Goal: Find specific page/section: Find specific page/section

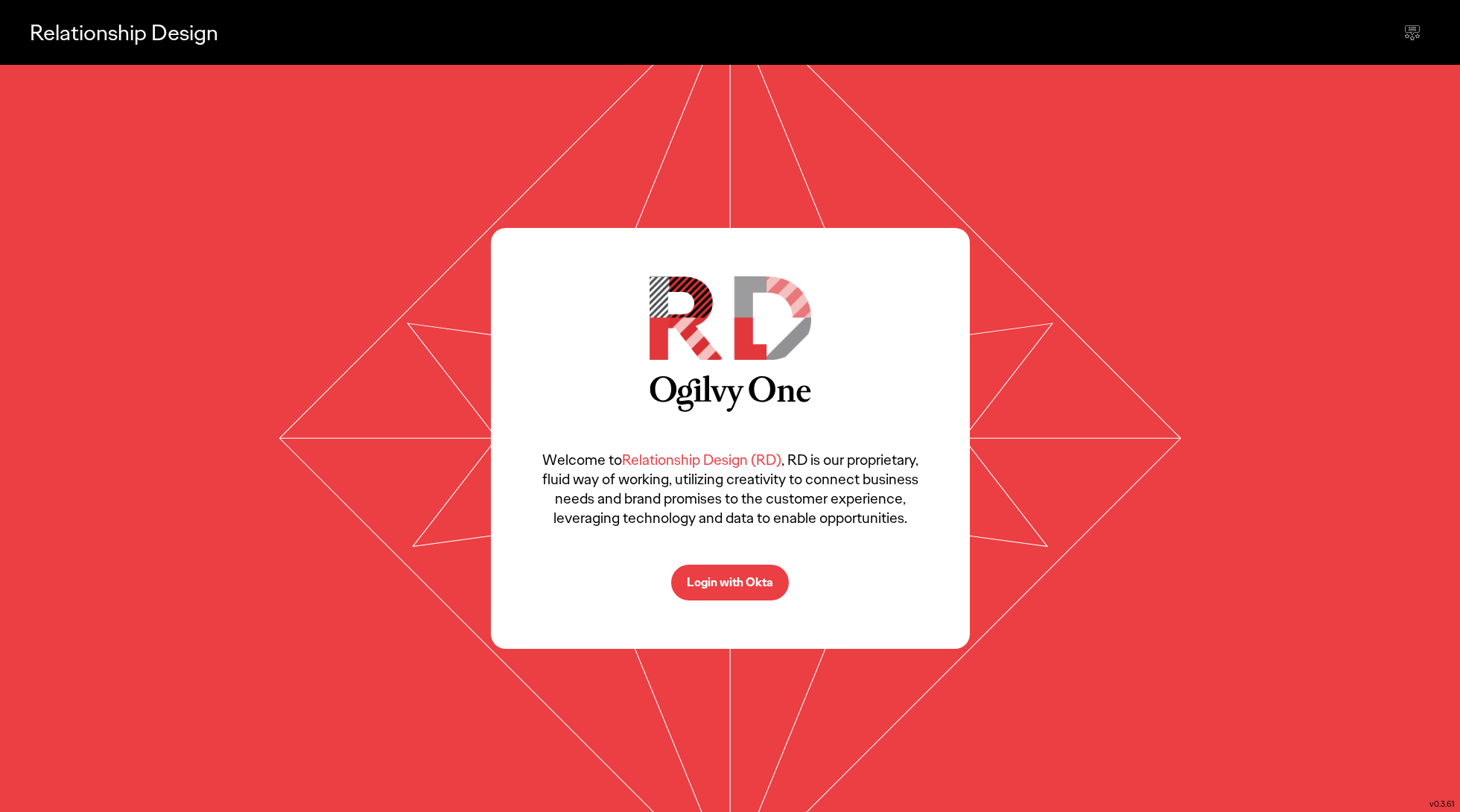
click at [727, 565] on button "Login with Okta" at bounding box center [730, 582] width 118 height 36
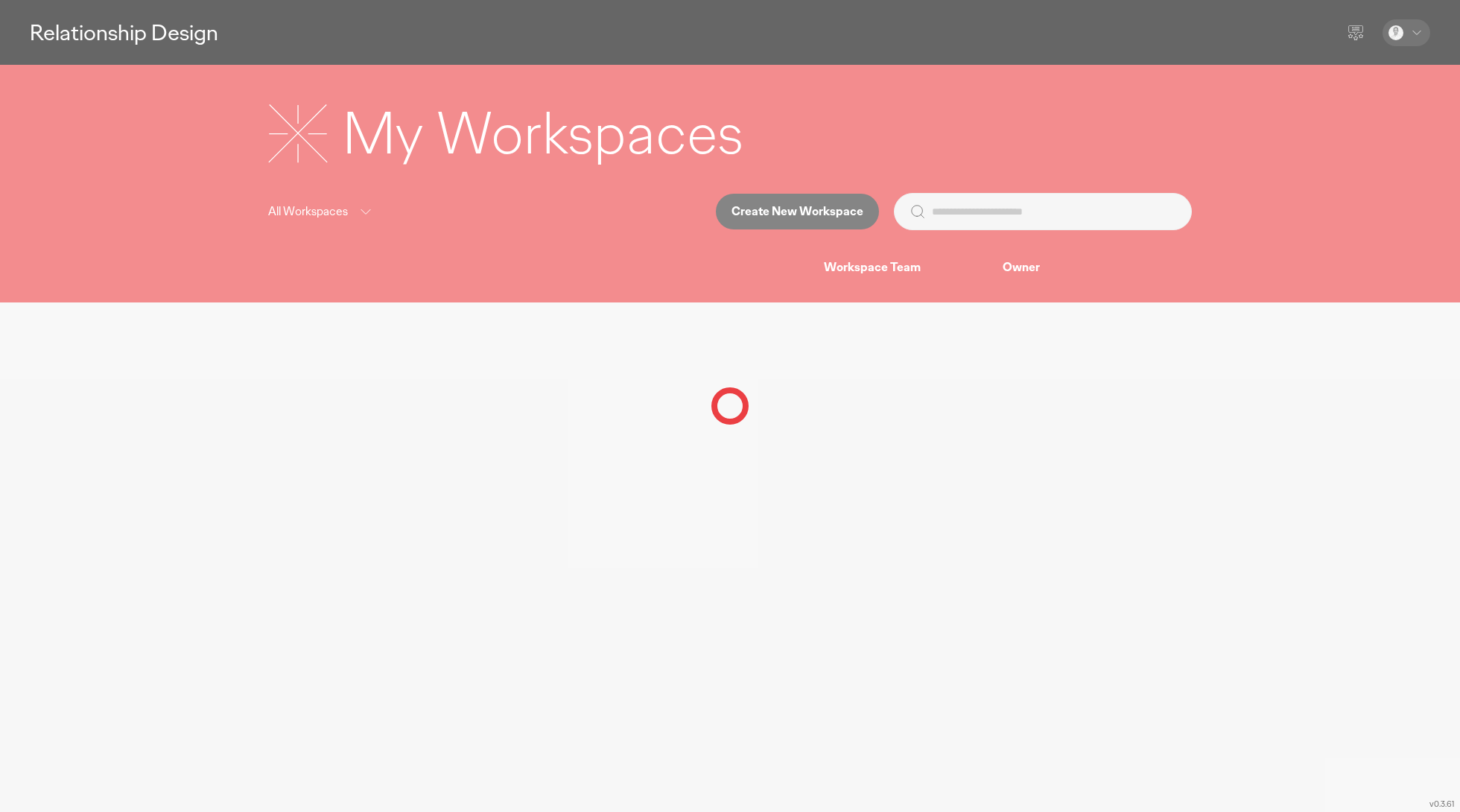
click at [1288, 415] on div at bounding box center [730, 406] width 1460 height 812
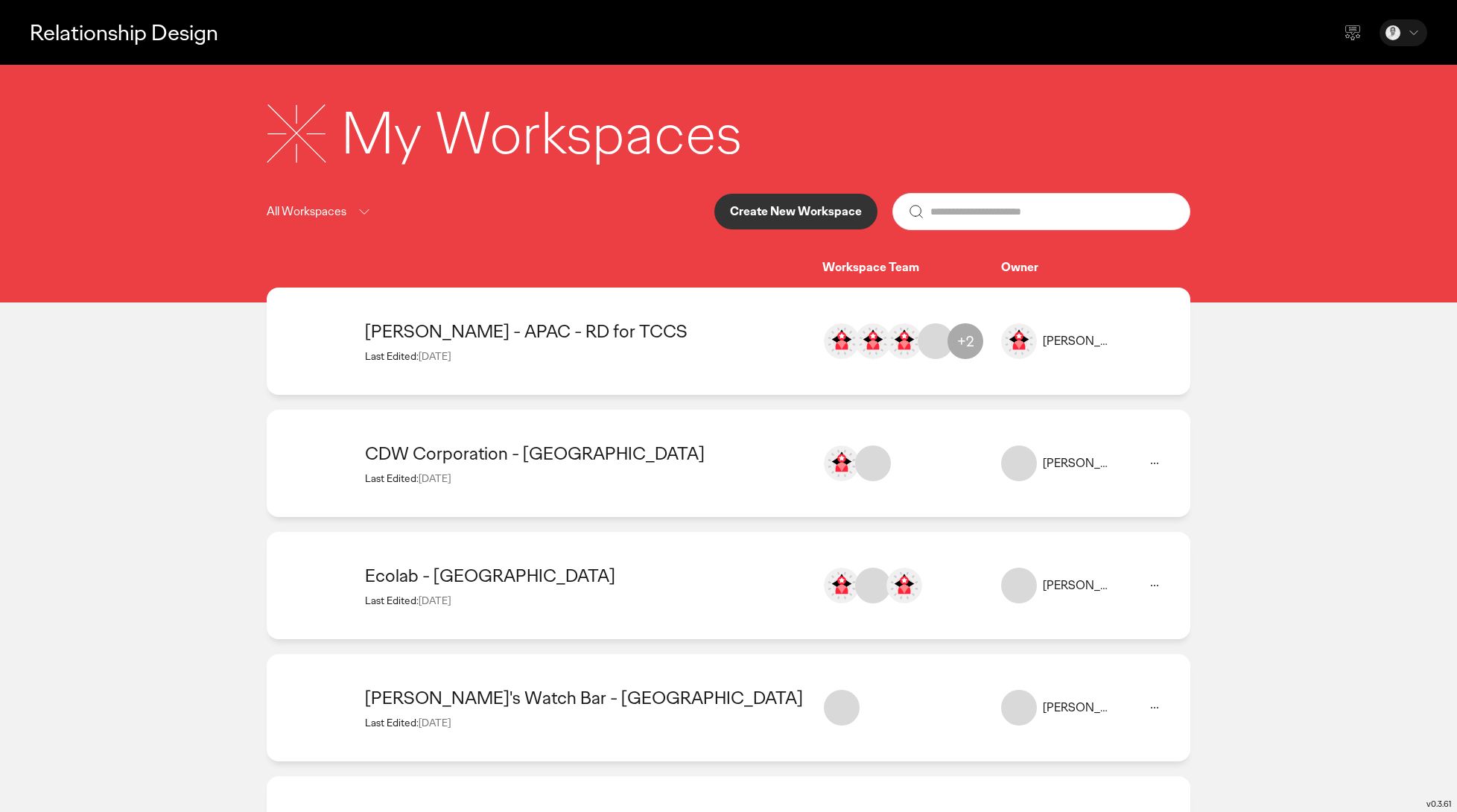
click at [451, 354] on span "12 Sep 2025" at bounding box center [435, 356] width 32 height 14
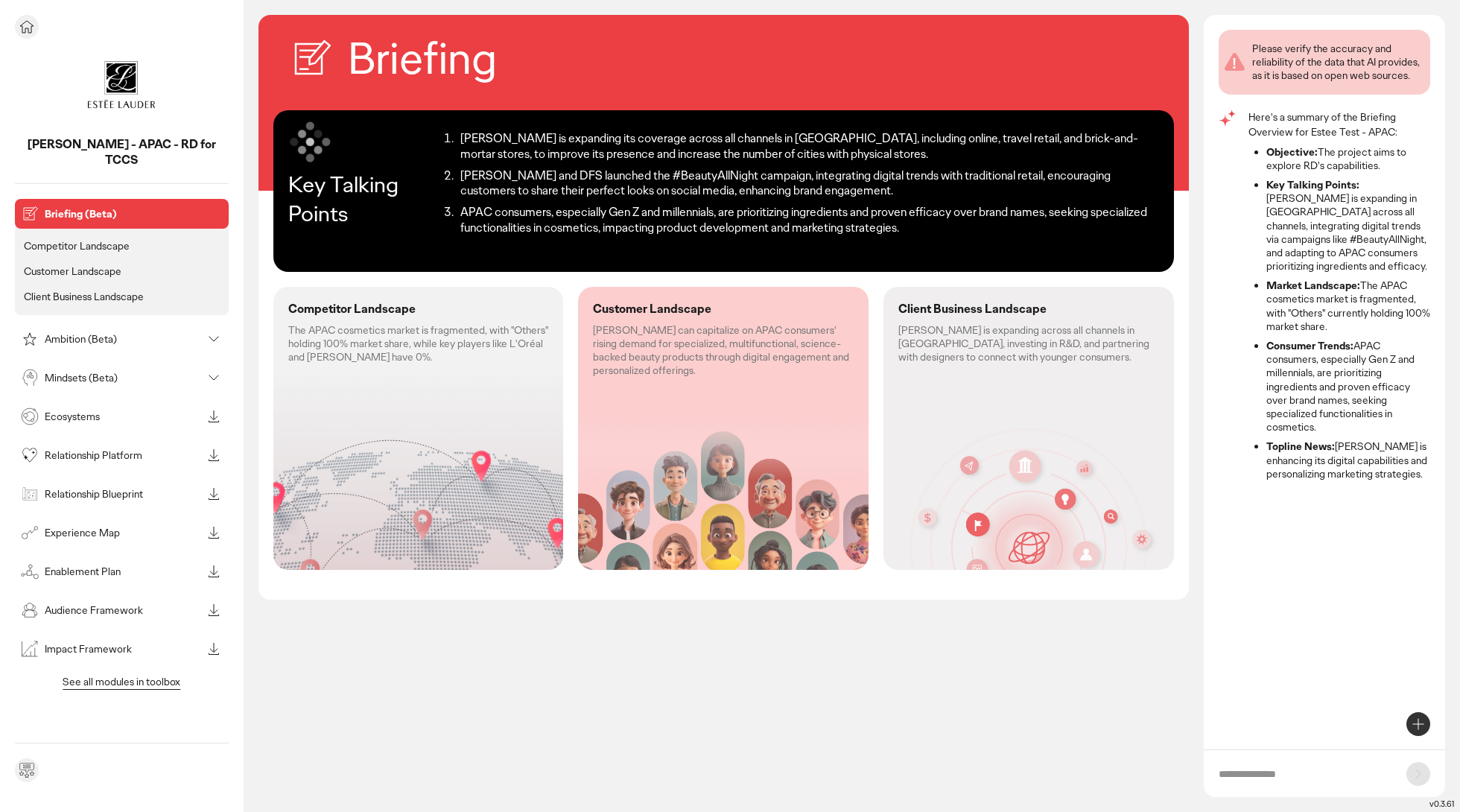
click at [95, 450] on p "Relationship Platform" at bounding box center [123, 455] width 157 height 11
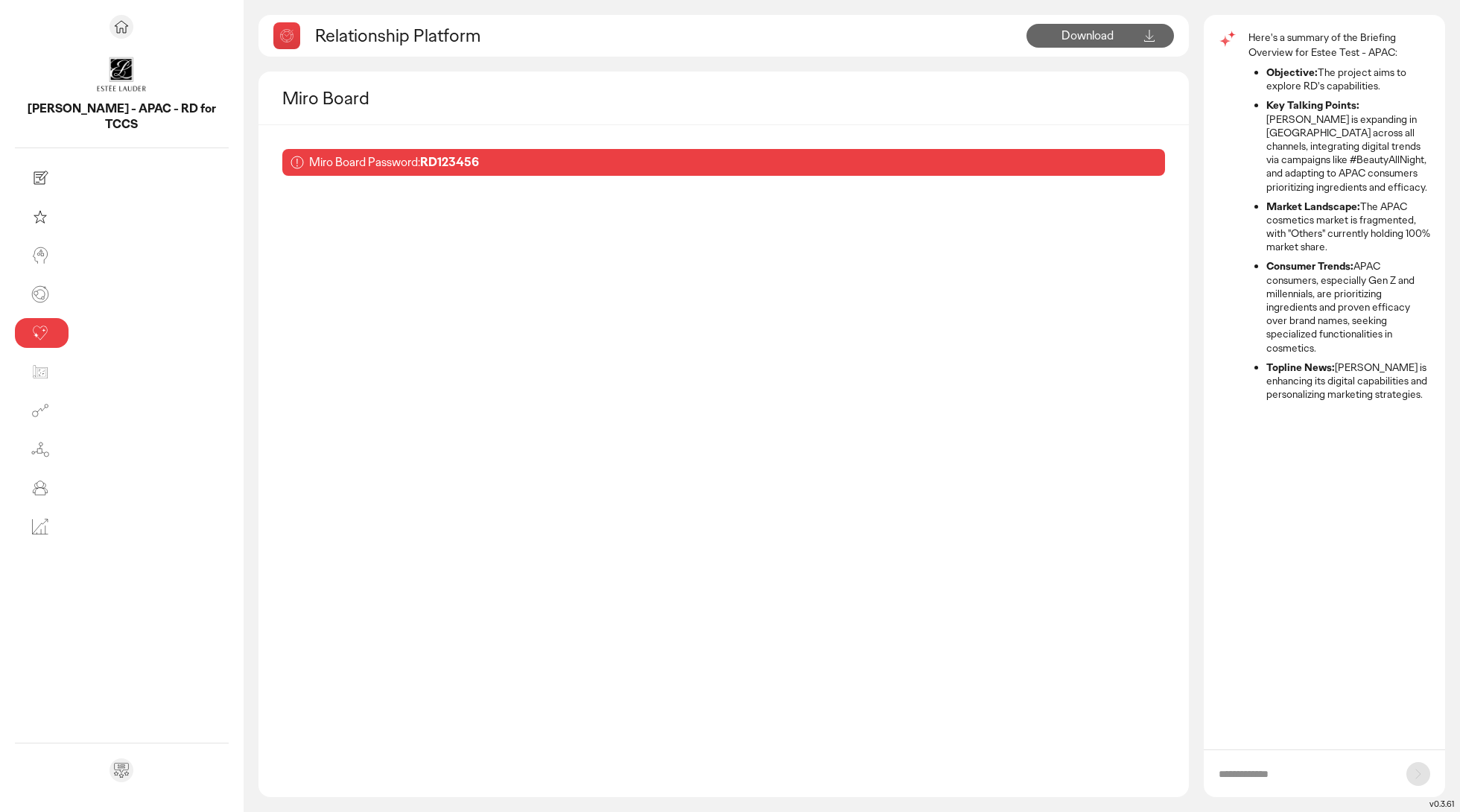
click at [420, 164] on b "RD123456" at bounding box center [449, 162] width 59 height 15
copy b "RD123456"
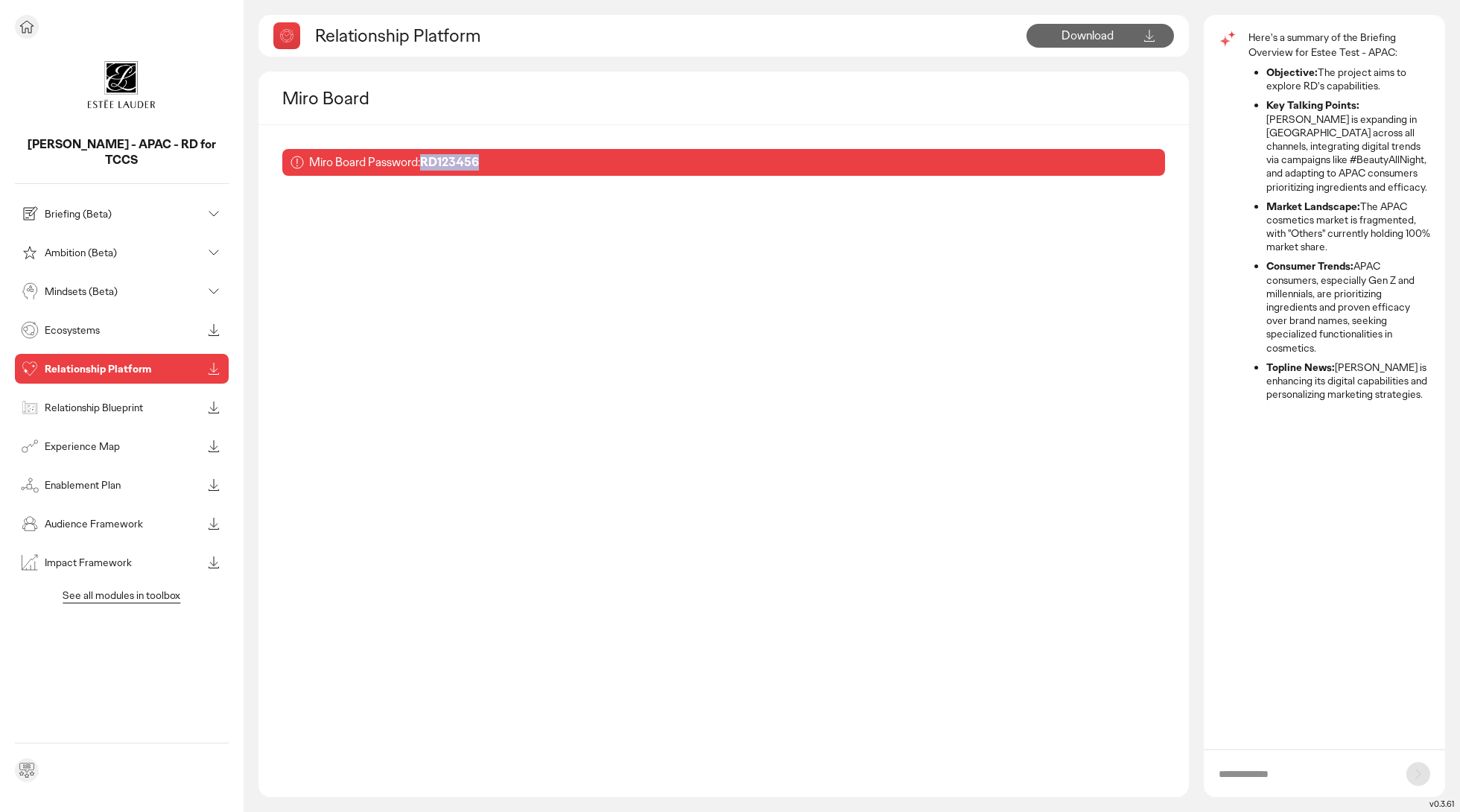
click at [48, 72] on link at bounding box center [121, 85] width 214 height 74
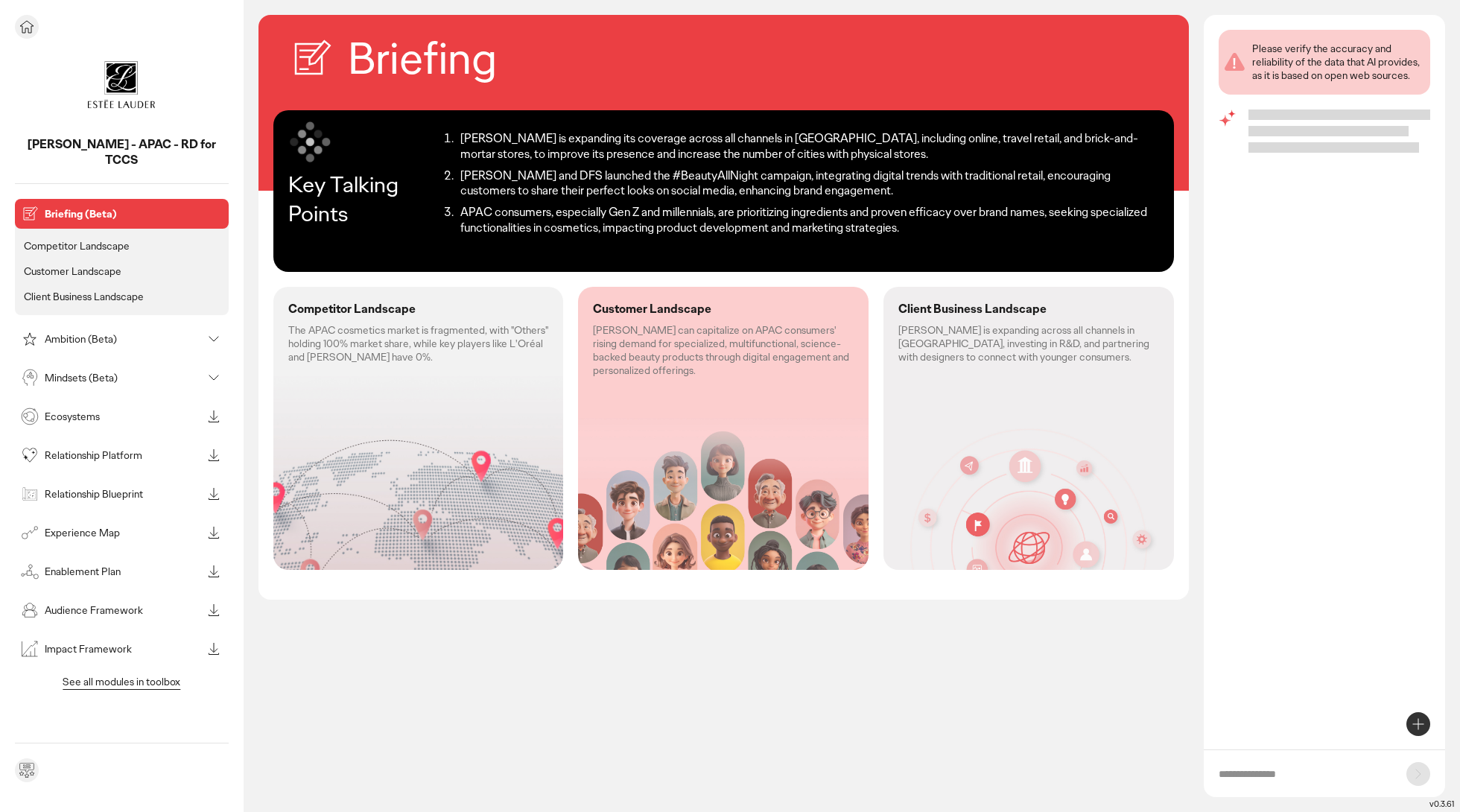
click at [104, 80] on img at bounding box center [121, 85] width 74 height 74
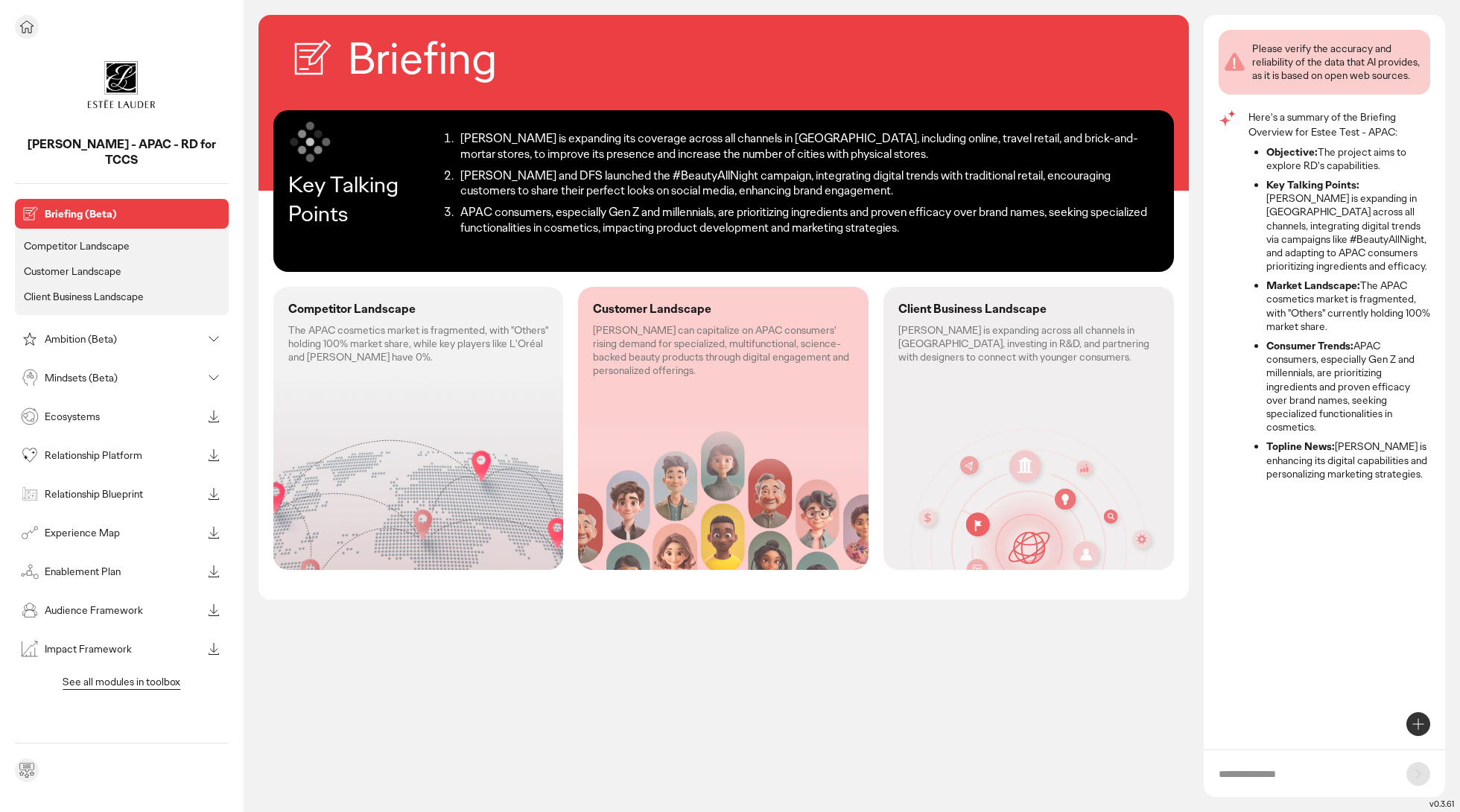
click at [23, 23] on icon at bounding box center [27, 27] width 18 height 18
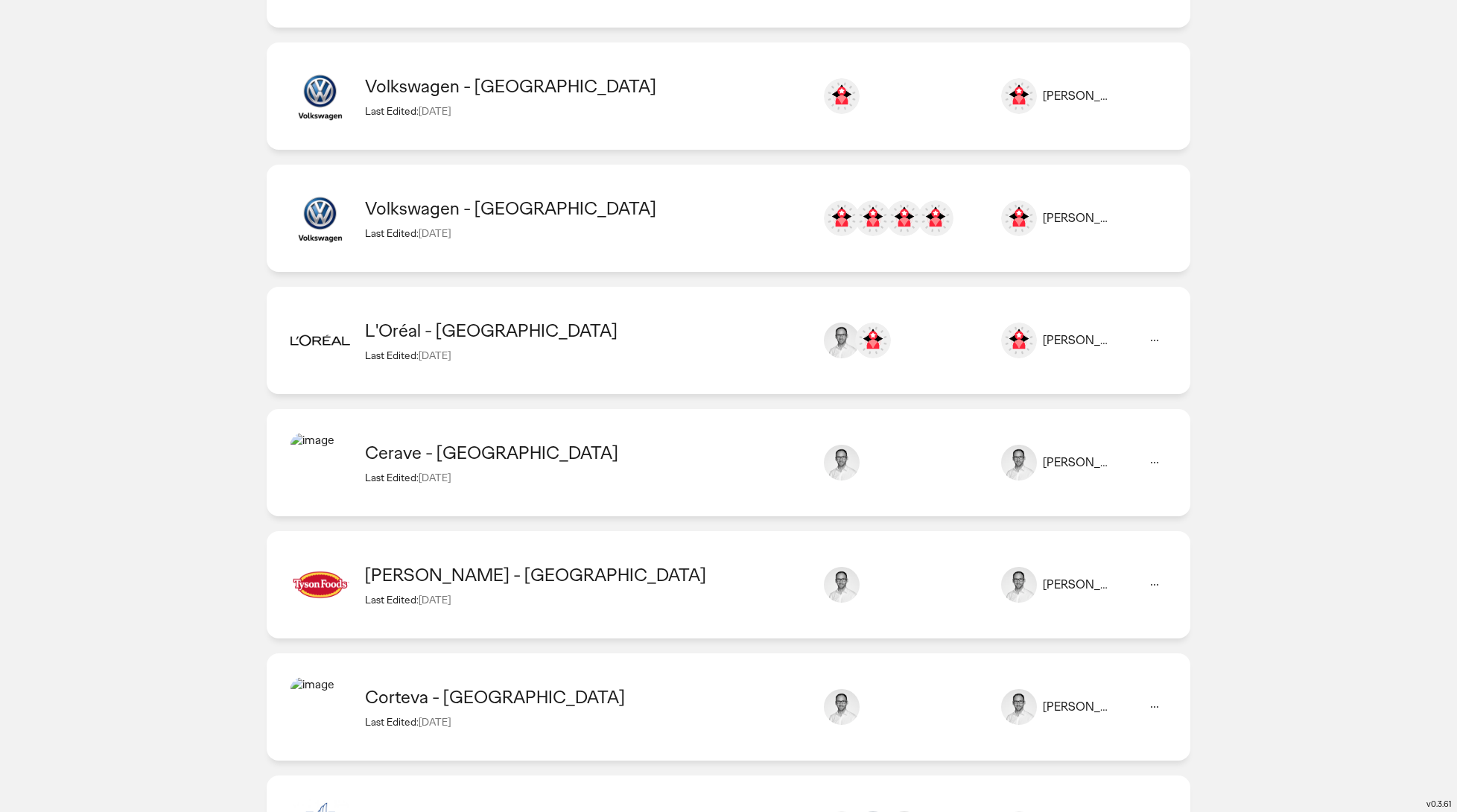
scroll to position [982, 0]
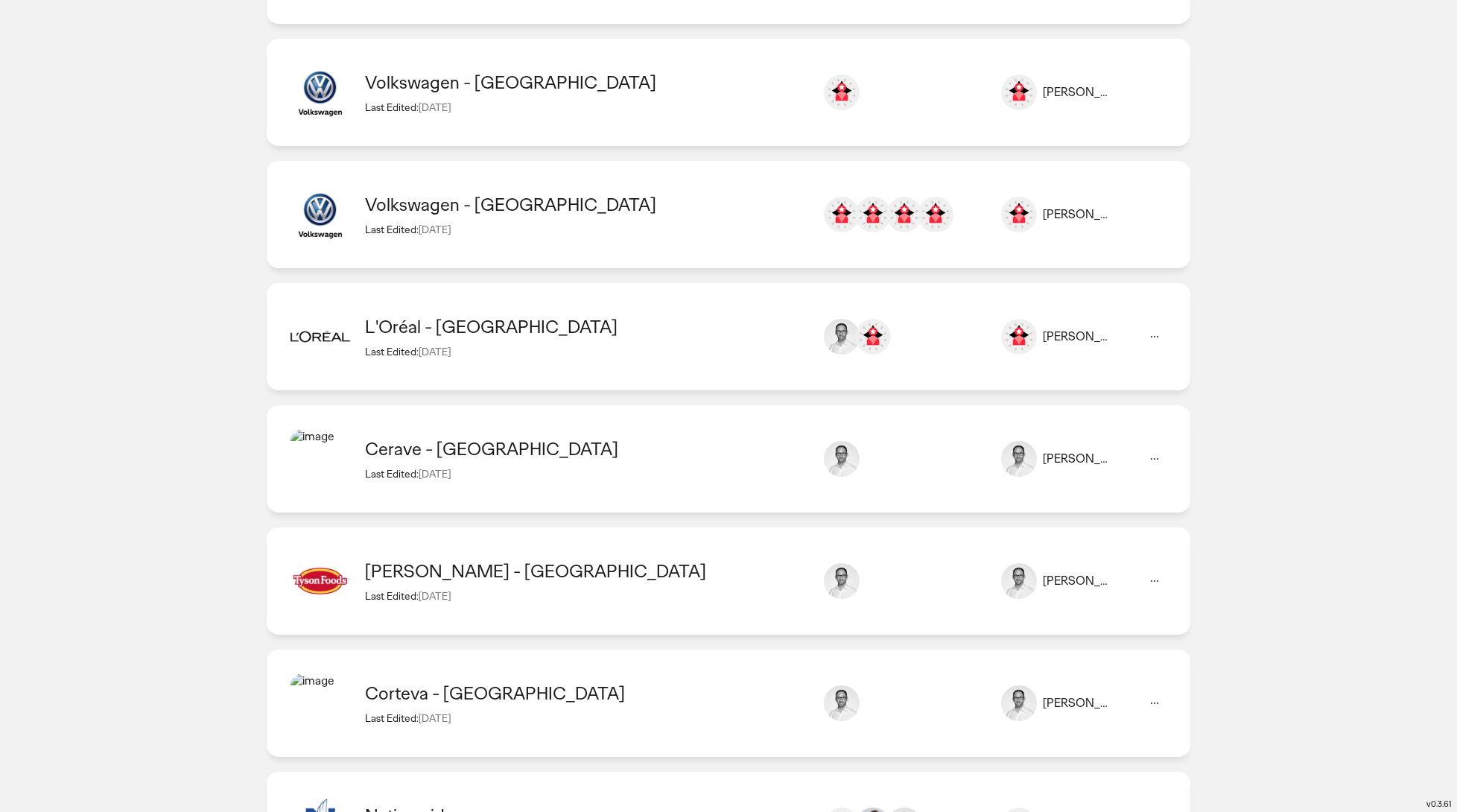
click at [473, 207] on div "Volkswagen - Taiwan" at bounding box center [586, 205] width 443 height 23
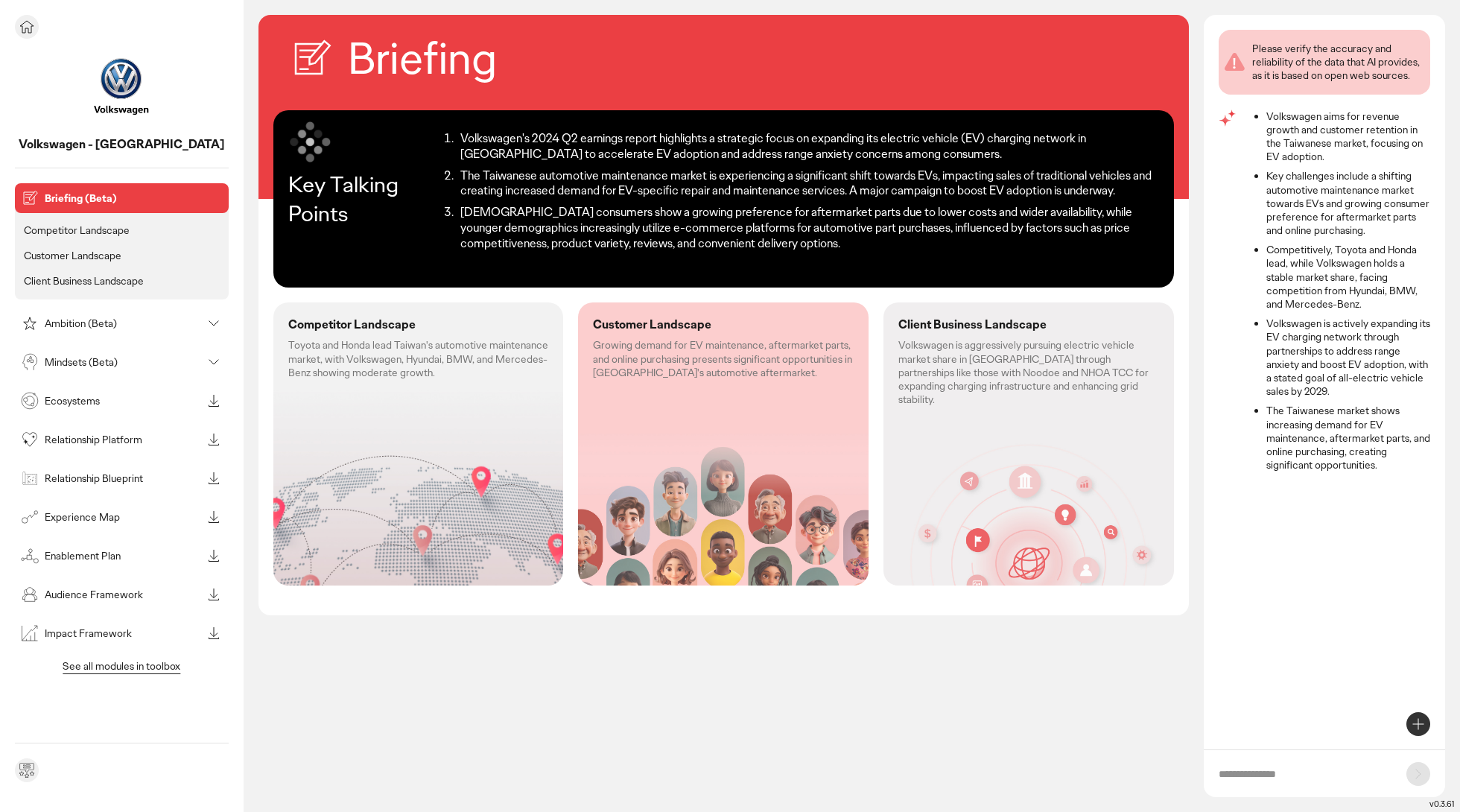
click at [102, 530] on div "Experience Map" at bounding box center [121, 517] width 214 height 30
click at [101, 514] on p "Experience Map" at bounding box center [123, 517] width 157 height 11
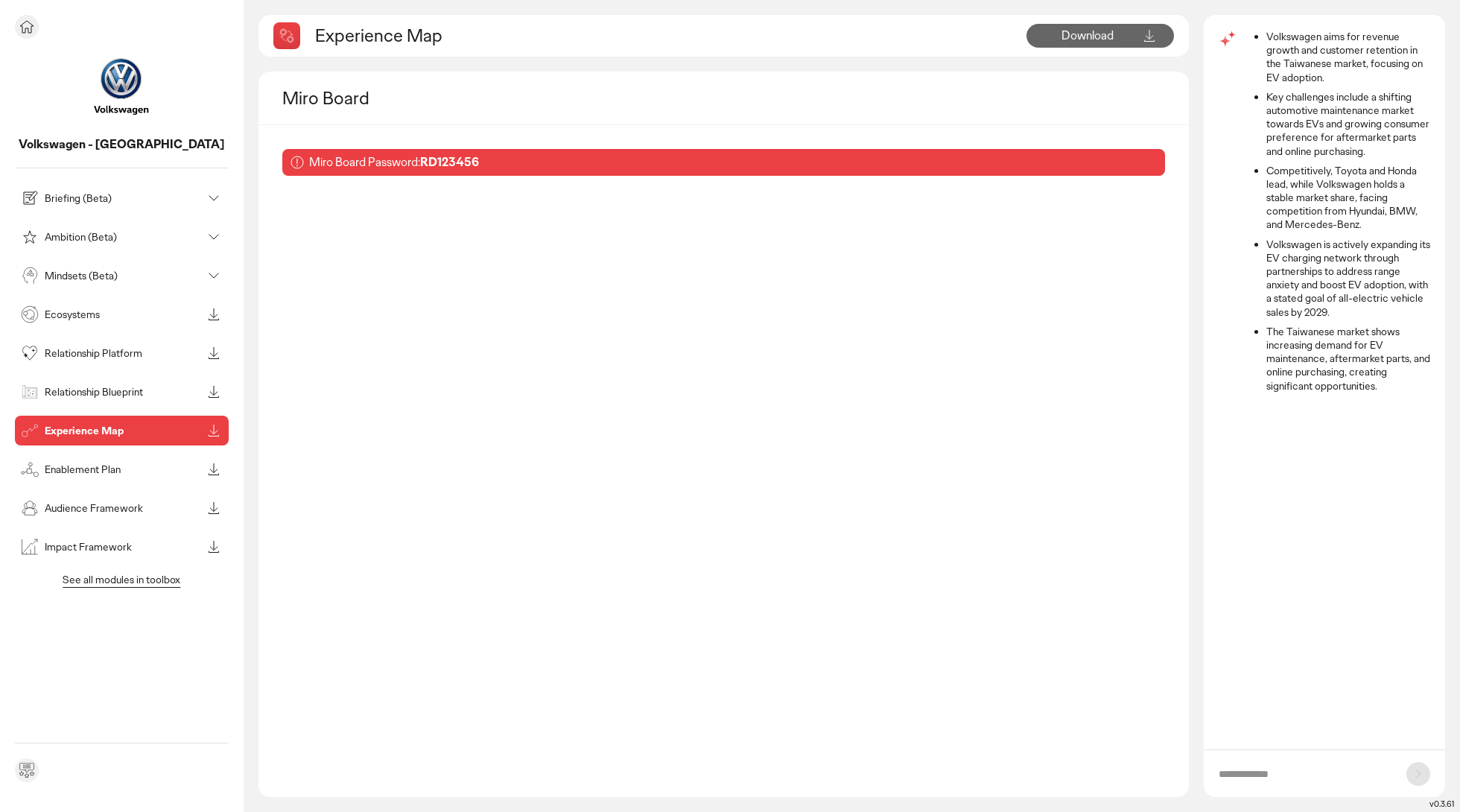
click at [102, 317] on p "Ecosystems" at bounding box center [123, 314] width 157 height 11
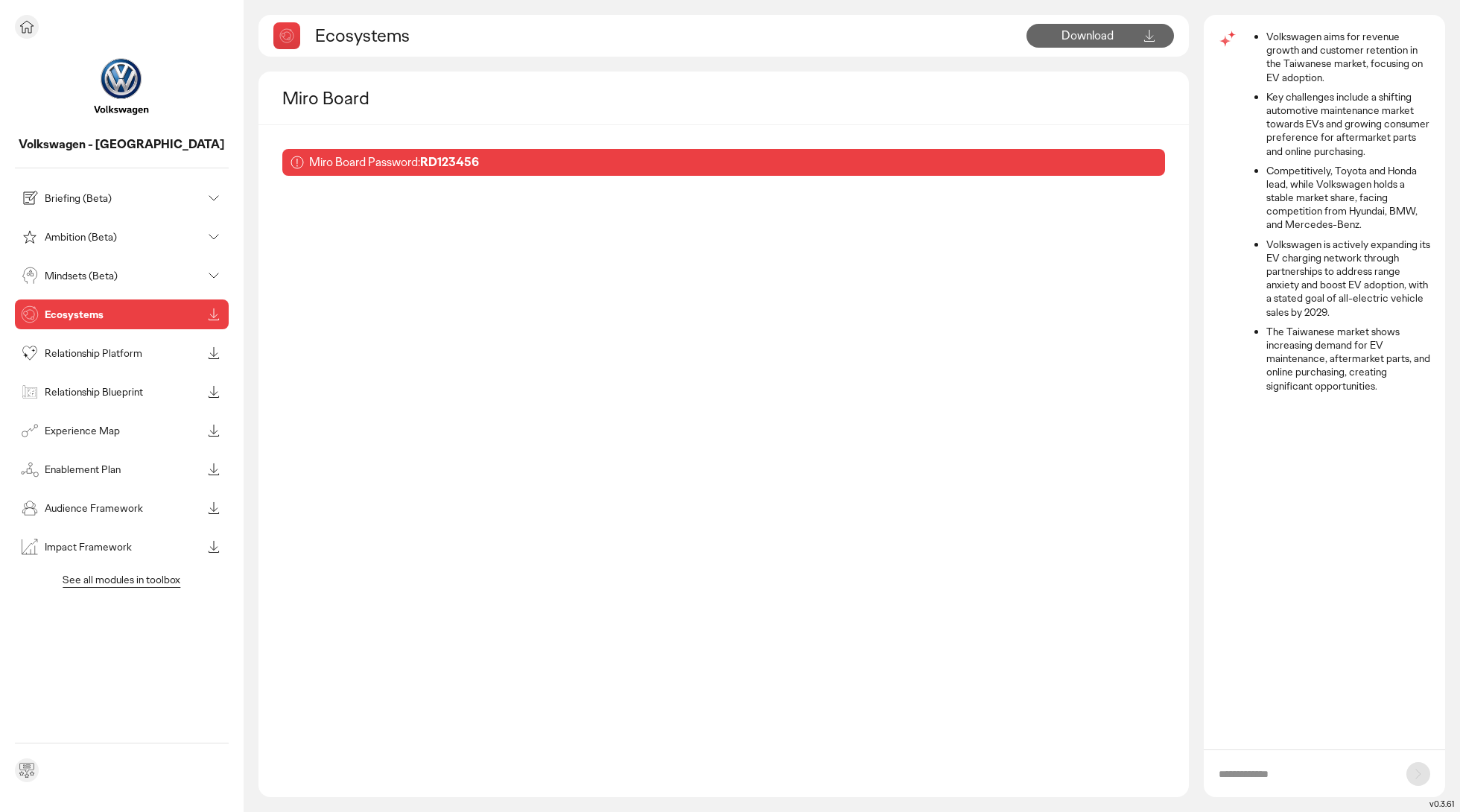
click at [81, 206] on div "Briefing (Beta)" at bounding box center [109, 197] width 184 height 23
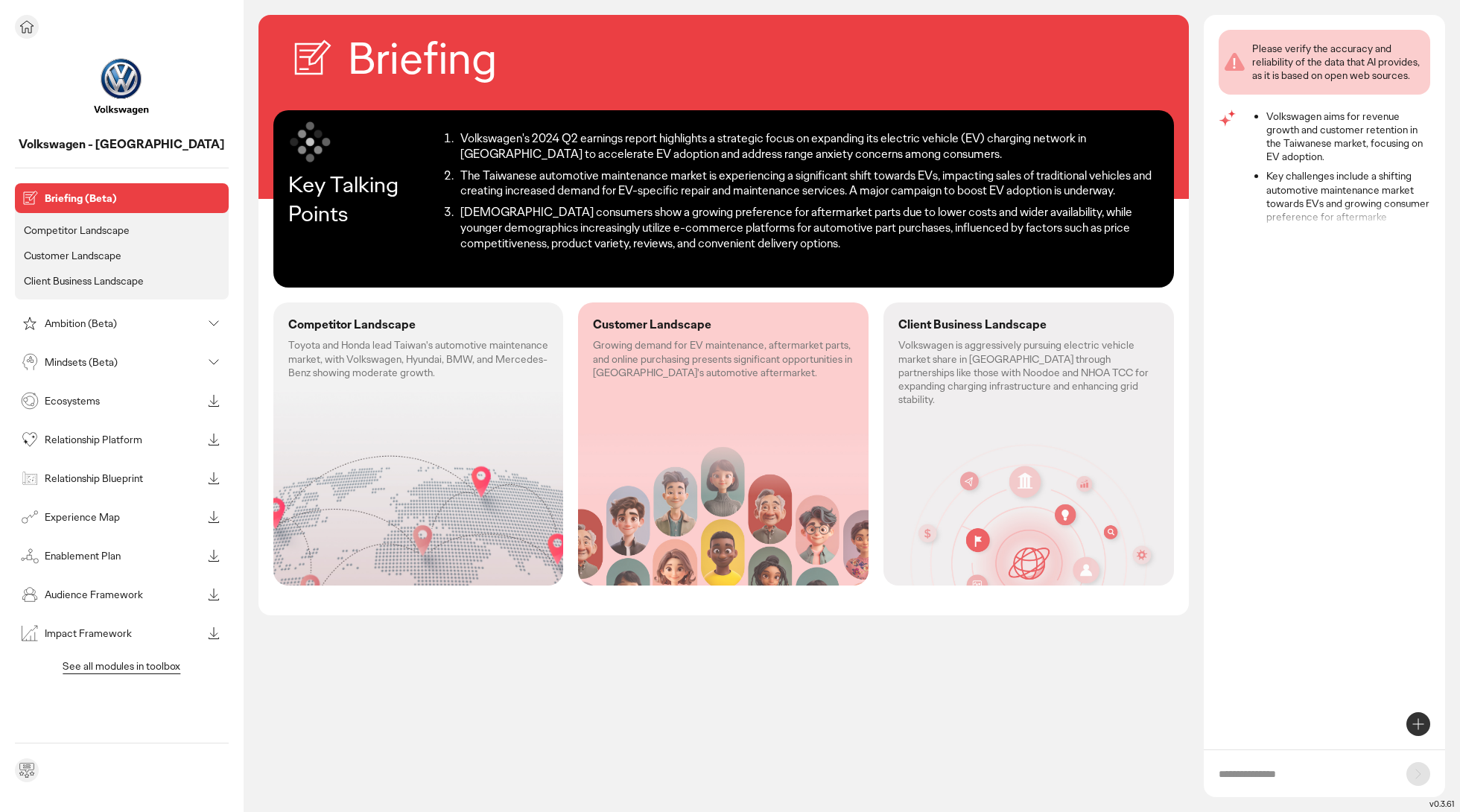
click at [96, 246] on li "Customer Landscape" at bounding box center [122, 256] width 202 height 19
